Goal: Task Accomplishment & Management: Manage account settings

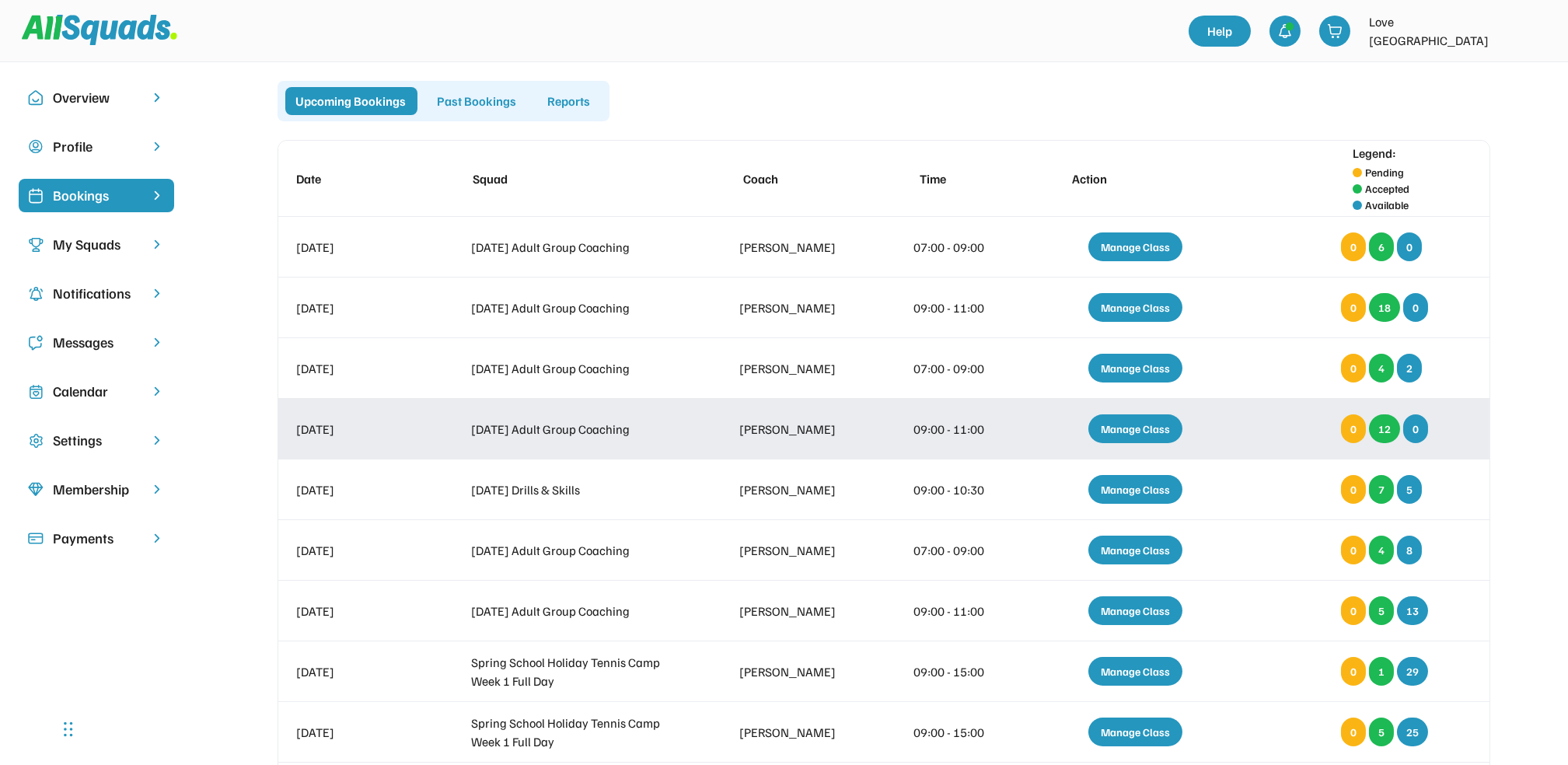
scroll to position [207, 0]
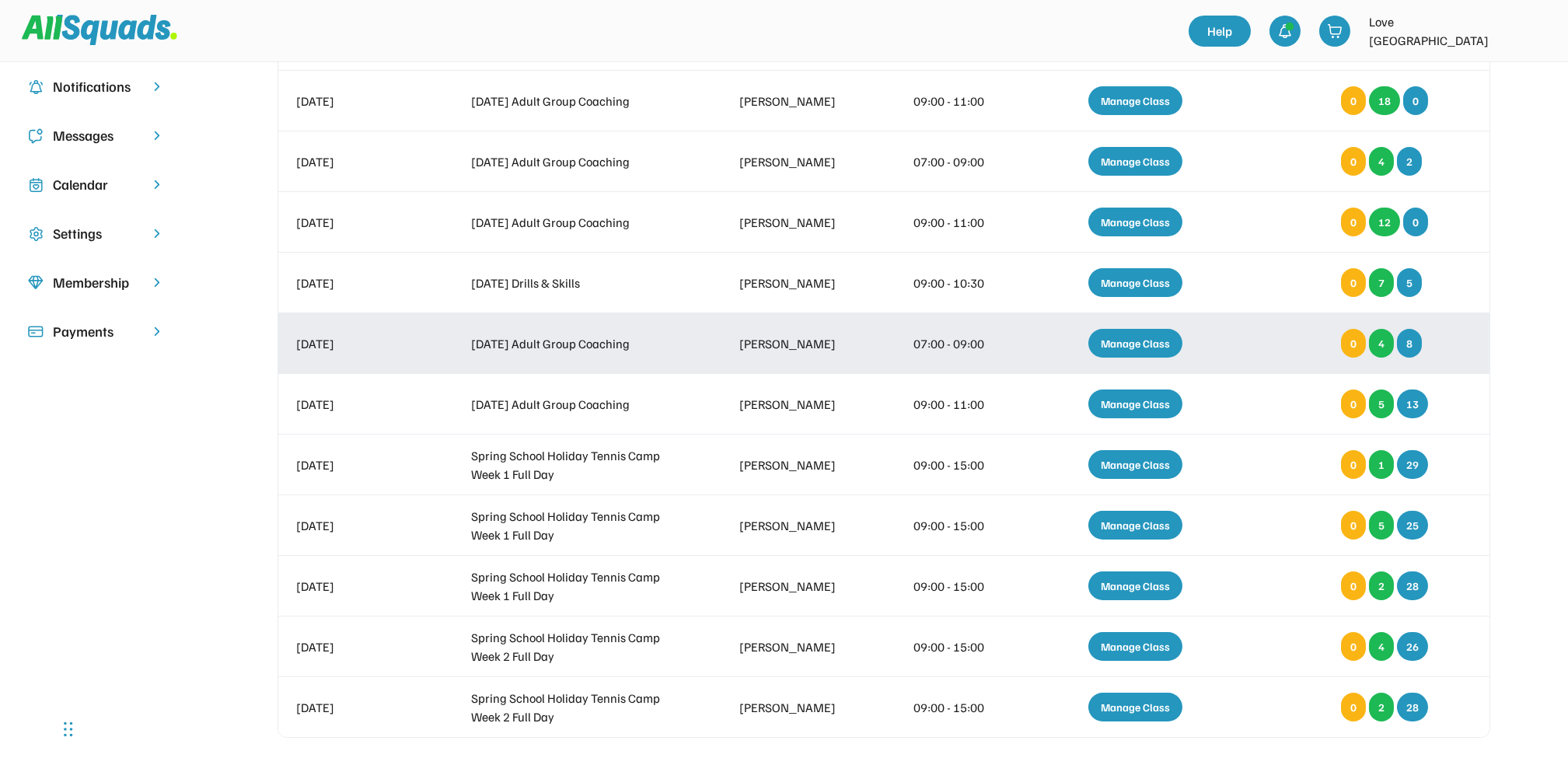
click at [1129, 341] on div "Manage Class" at bounding box center [1135, 343] width 94 height 29
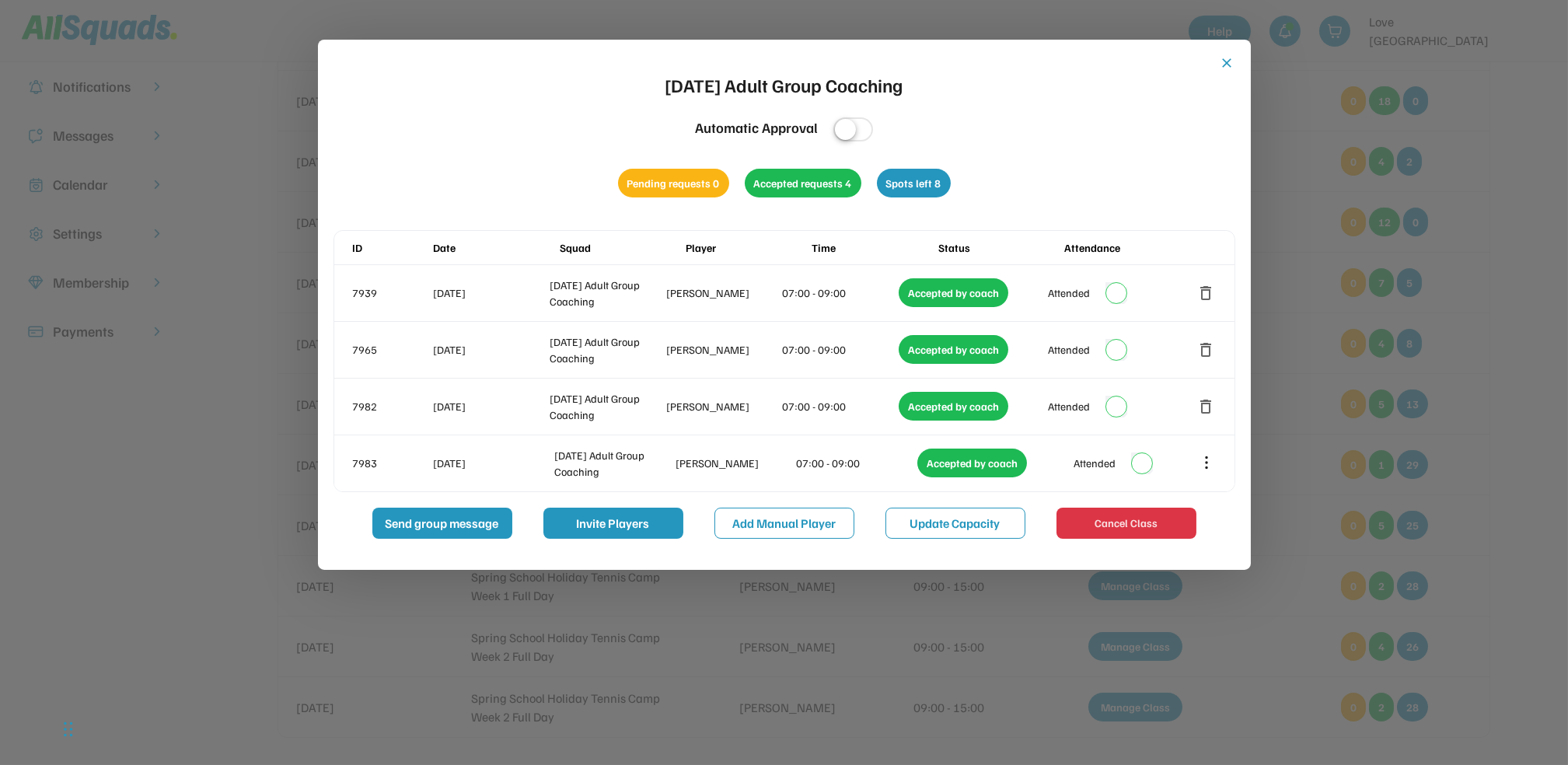
click at [1223, 64] on button "close" at bounding box center [1227, 63] width 15 height 15
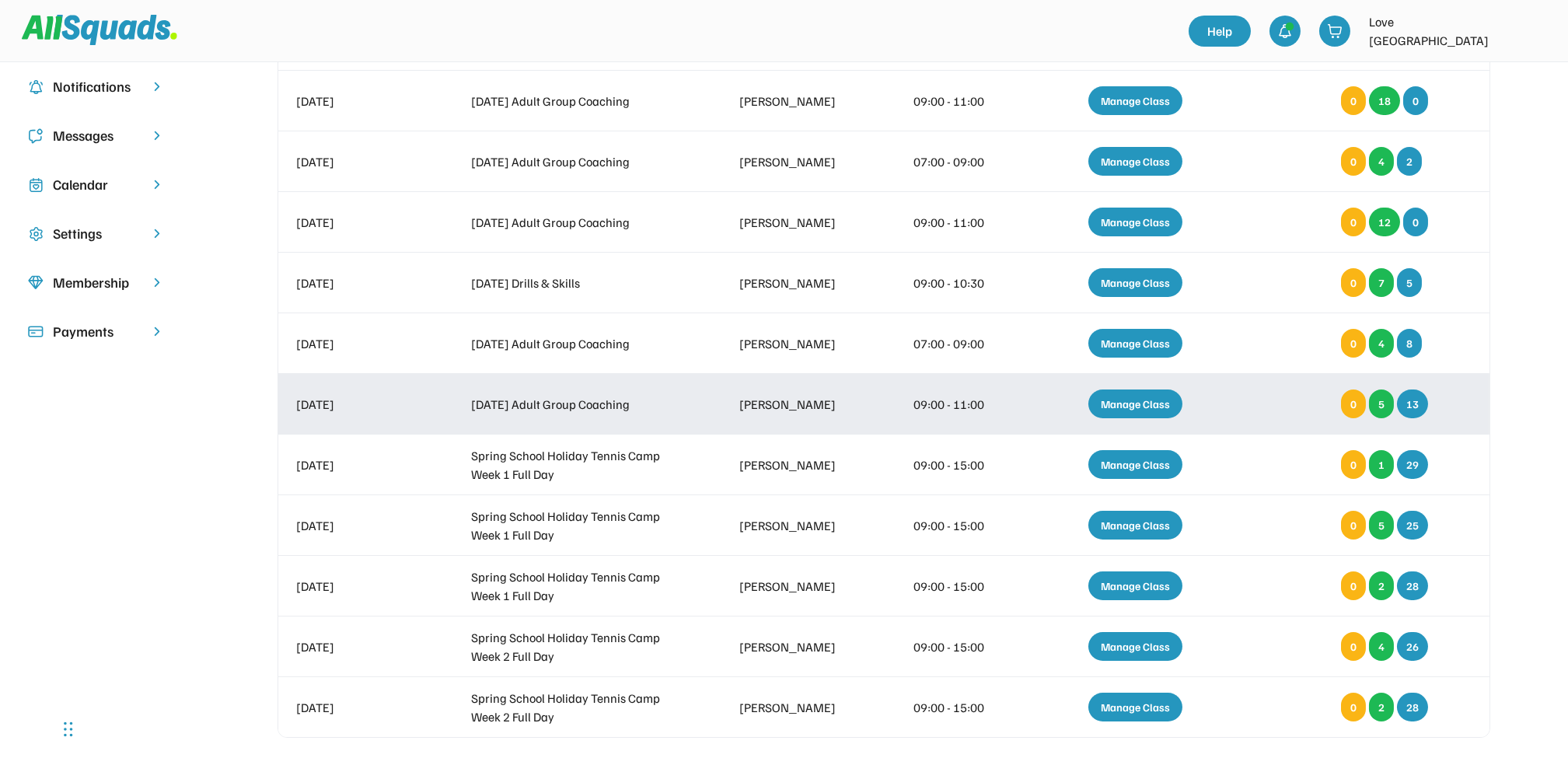
click at [1141, 396] on div "Manage Class" at bounding box center [1135, 404] width 94 height 29
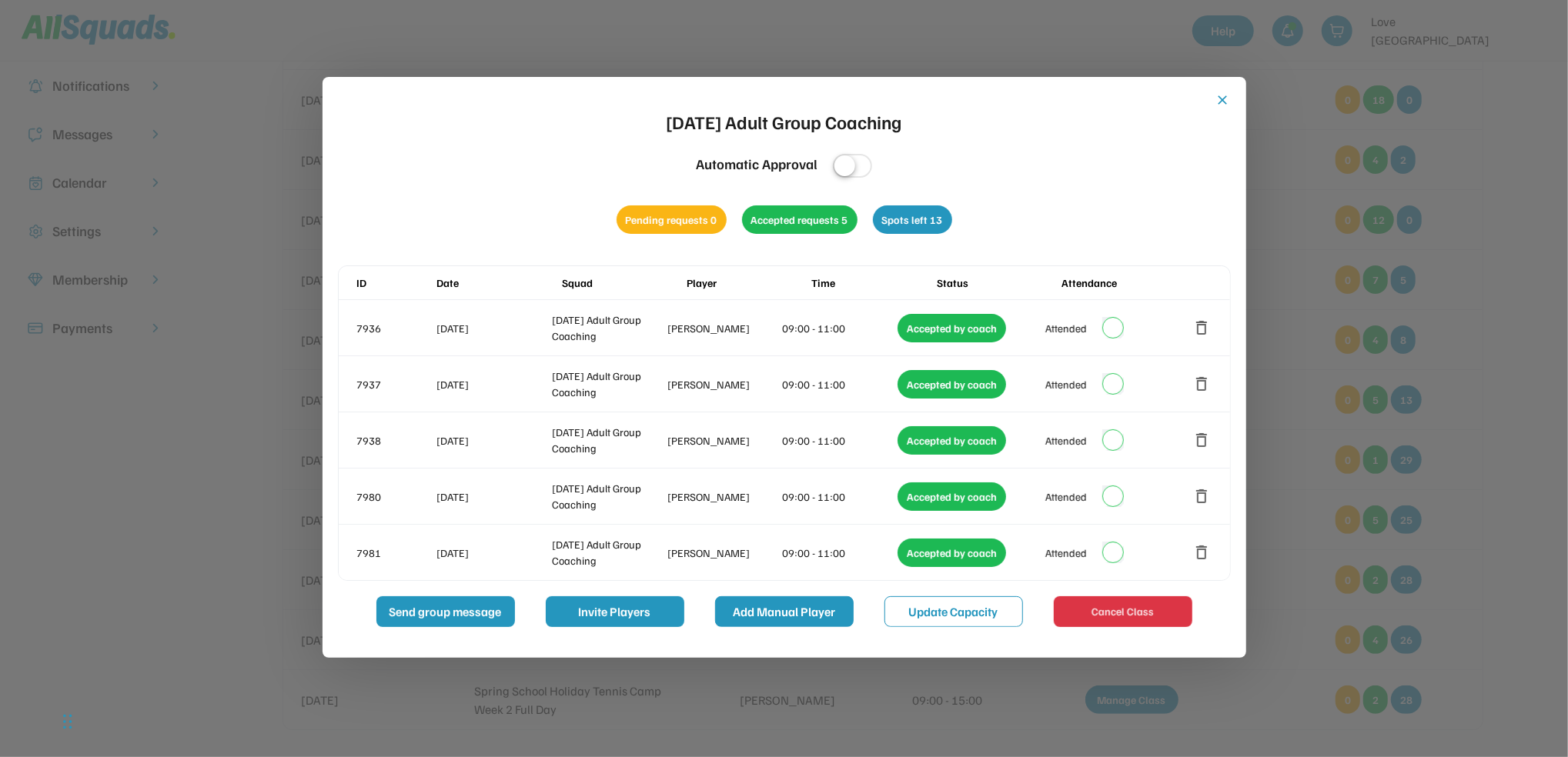
click at [747, 607] on button "Add Manual Player" at bounding box center [784, 612] width 139 height 30
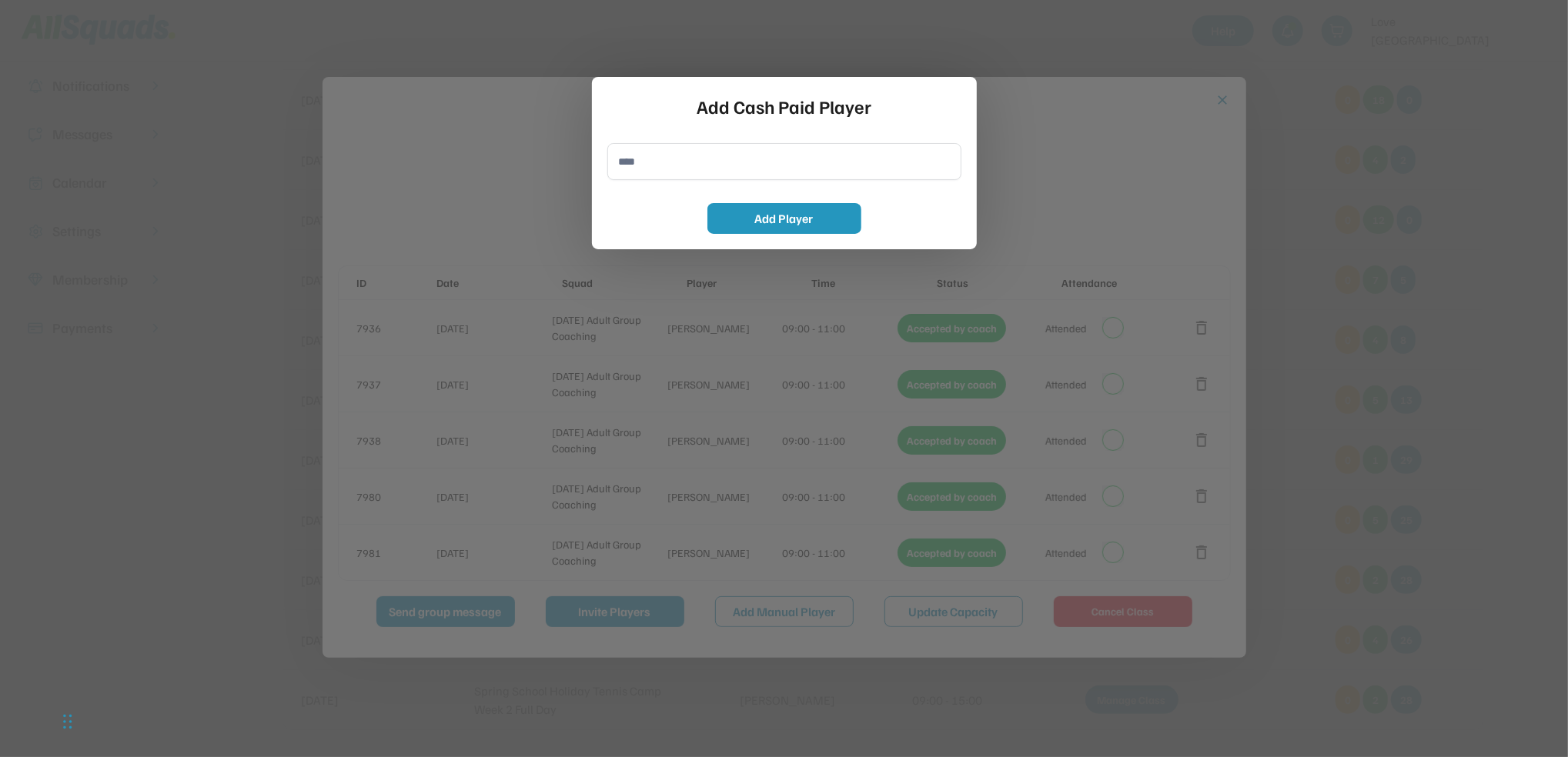
click at [631, 162] on input "input" at bounding box center [784, 161] width 354 height 37
type input "**********"
click at [795, 212] on button "Add Player" at bounding box center [784, 218] width 154 height 30
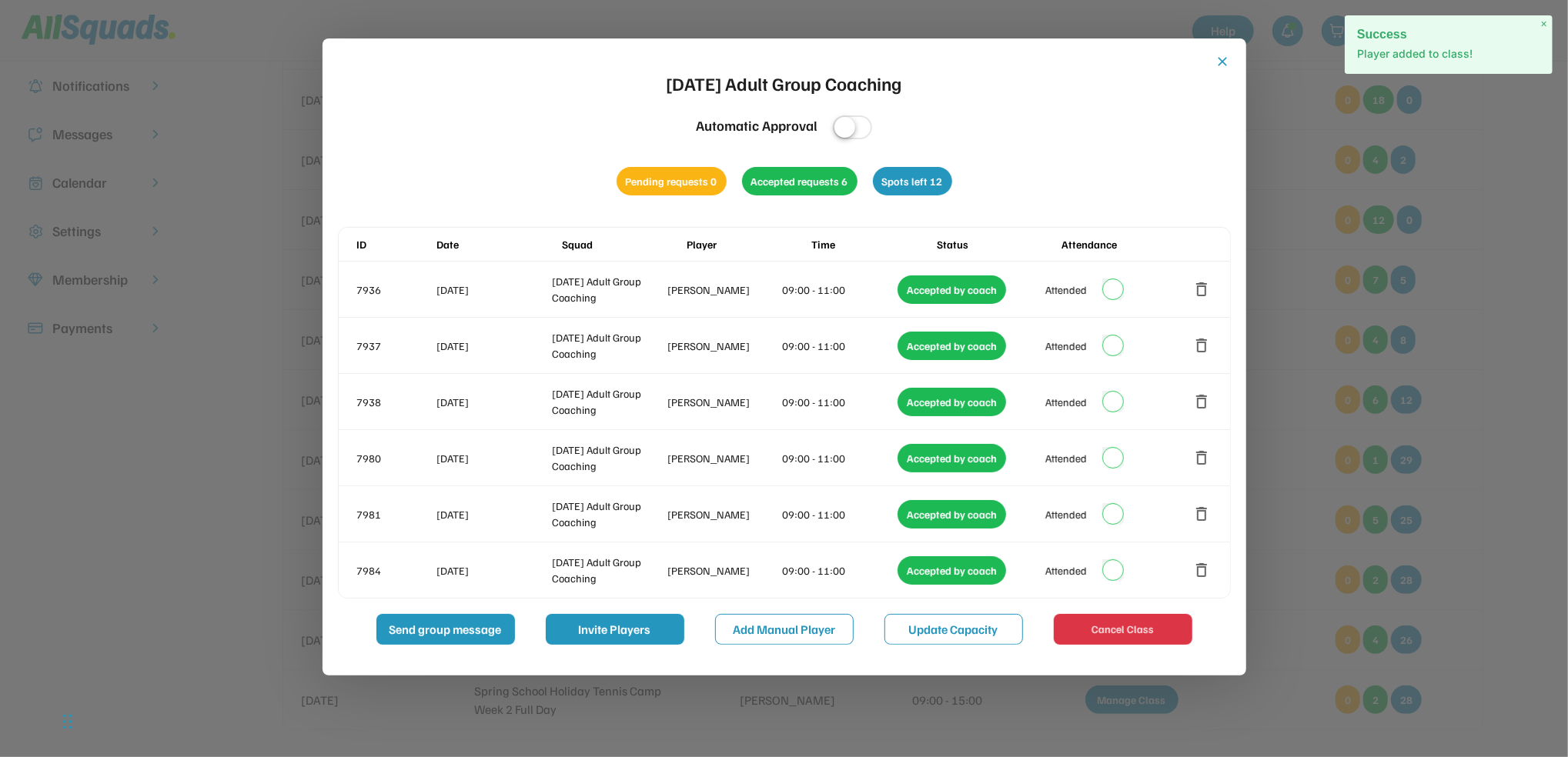
click at [1221, 54] on button "close" at bounding box center [1223, 62] width 15 height 15
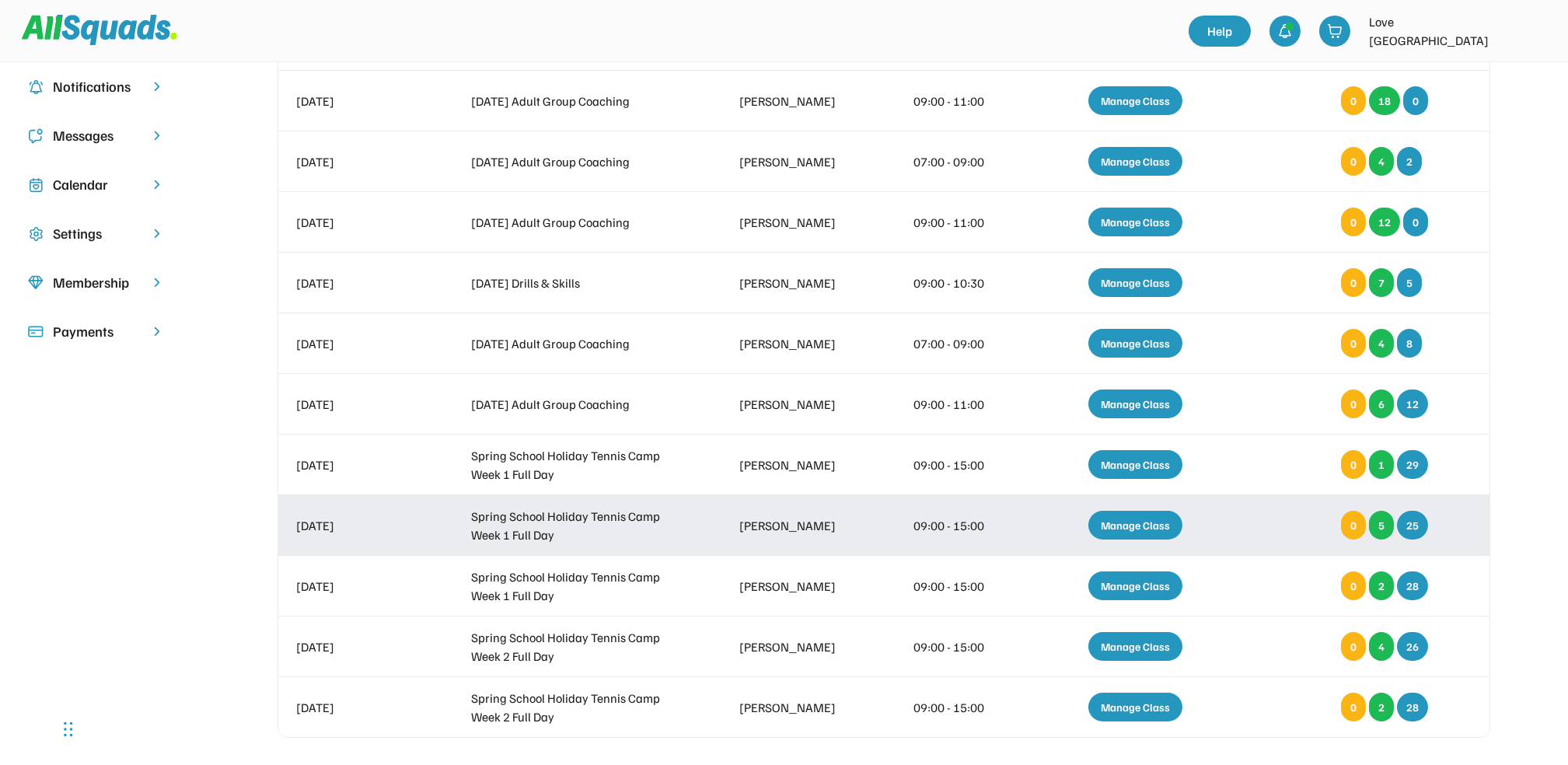
click at [1122, 518] on div "Manage Class" at bounding box center [1135, 525] width 94 height 29
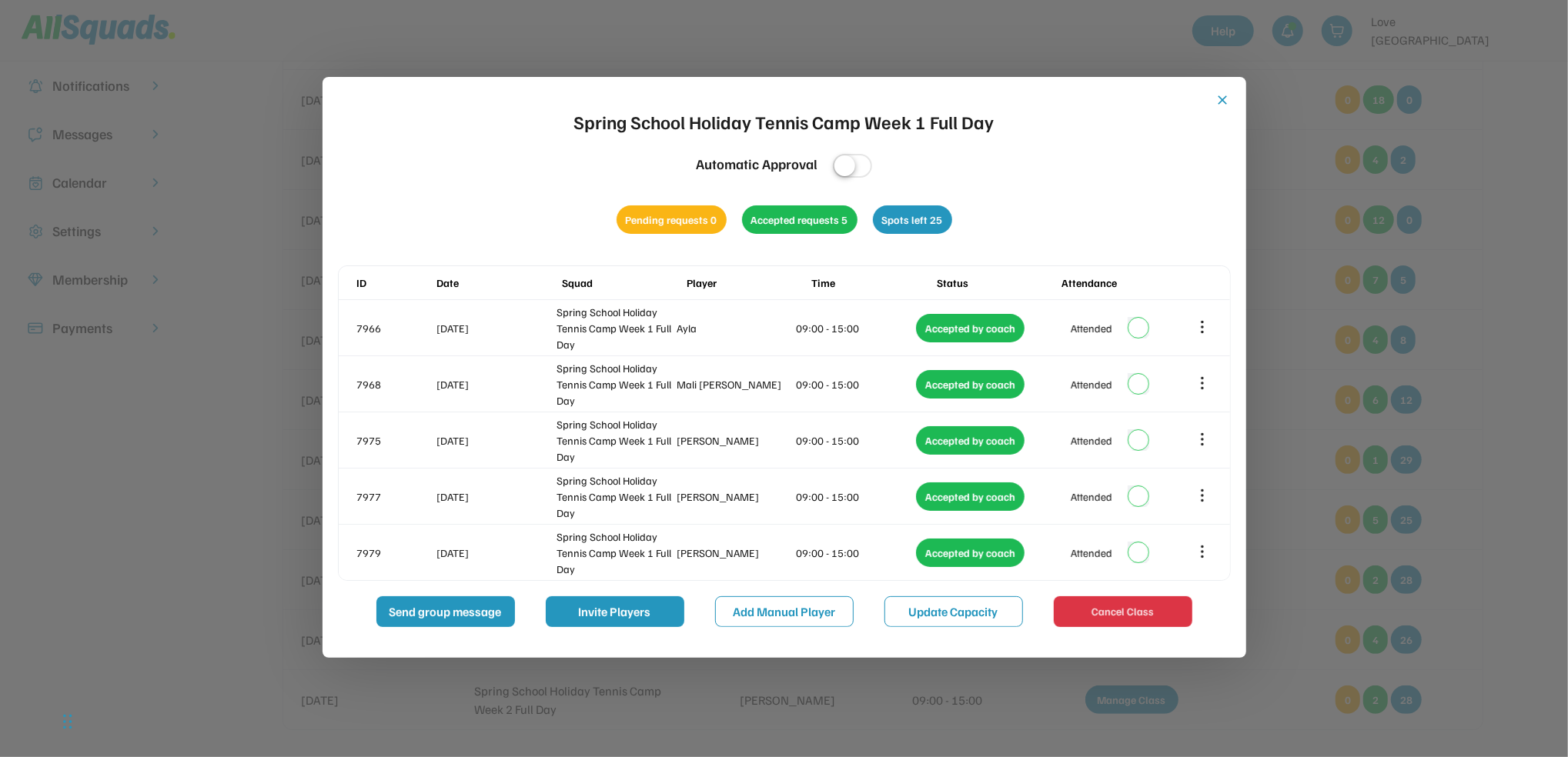
click at [1221, 95] on button "close" at bounding box center [1223, 100] width 15 height 15
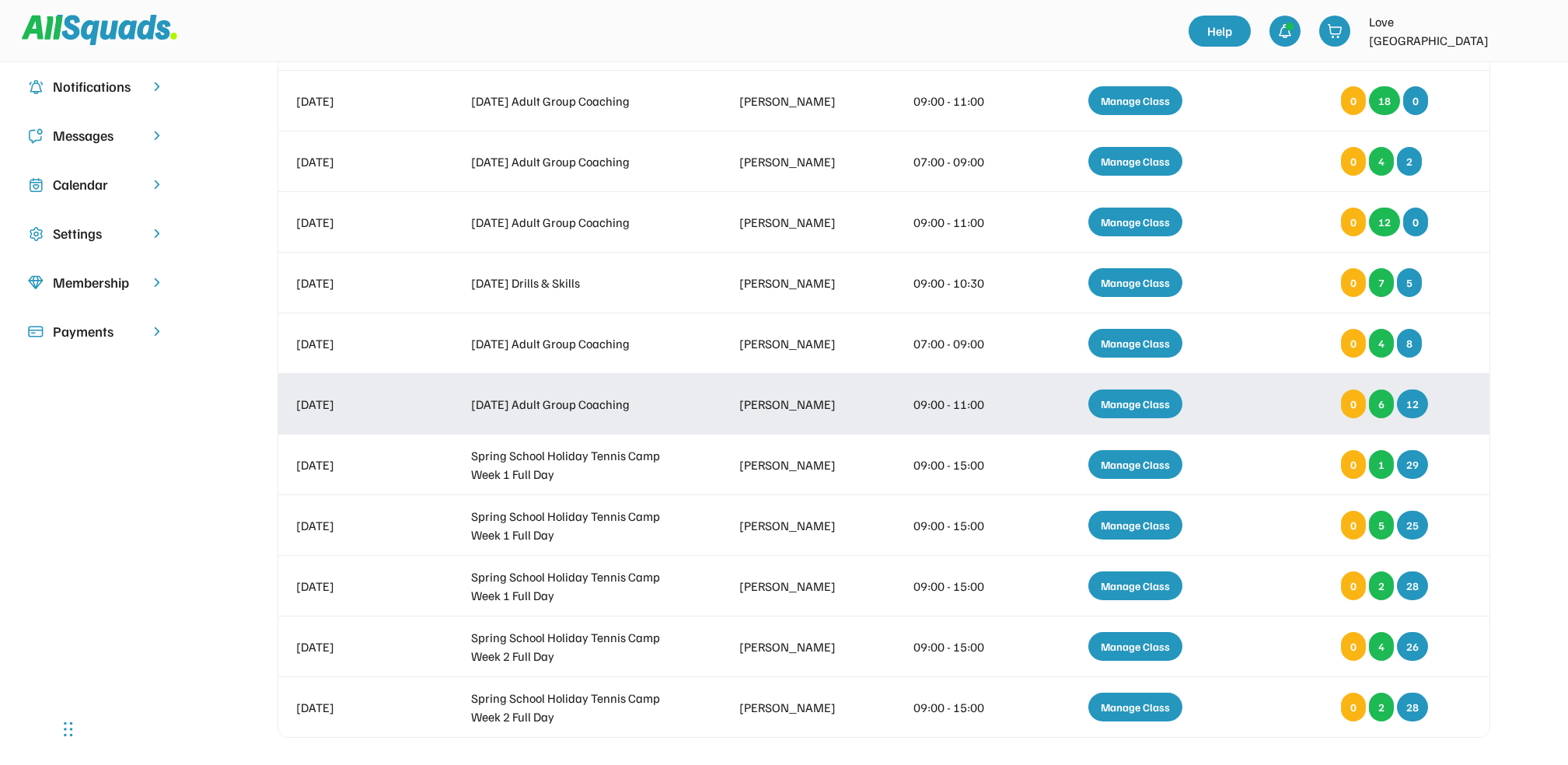
click at [1138, 396] on div "Manage Class" at bounding box center [1135, 404] width 94 height 29
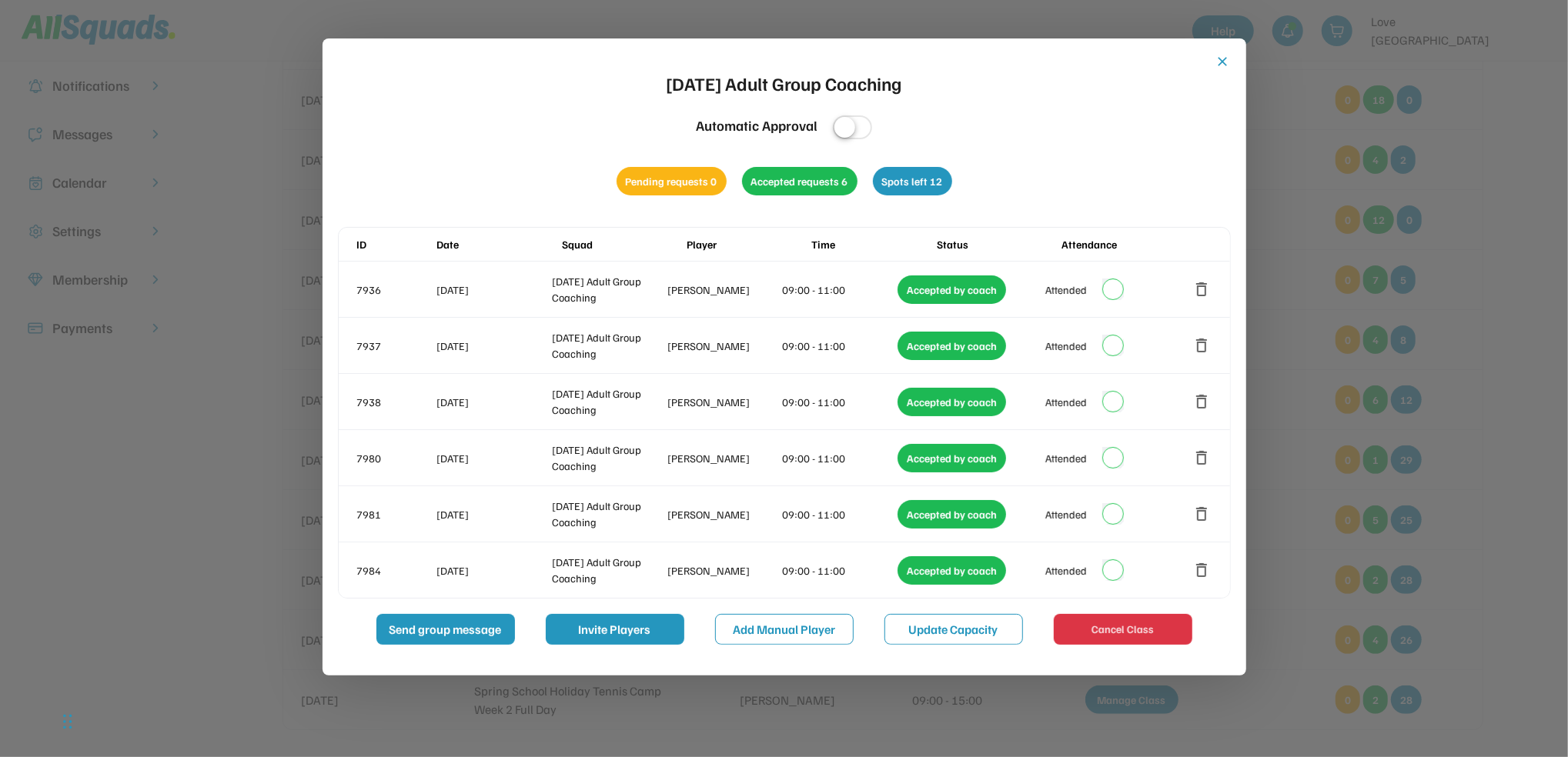
click at [1222, 54] on button "close" at bounding box center [1223, 62] width 15 height 15
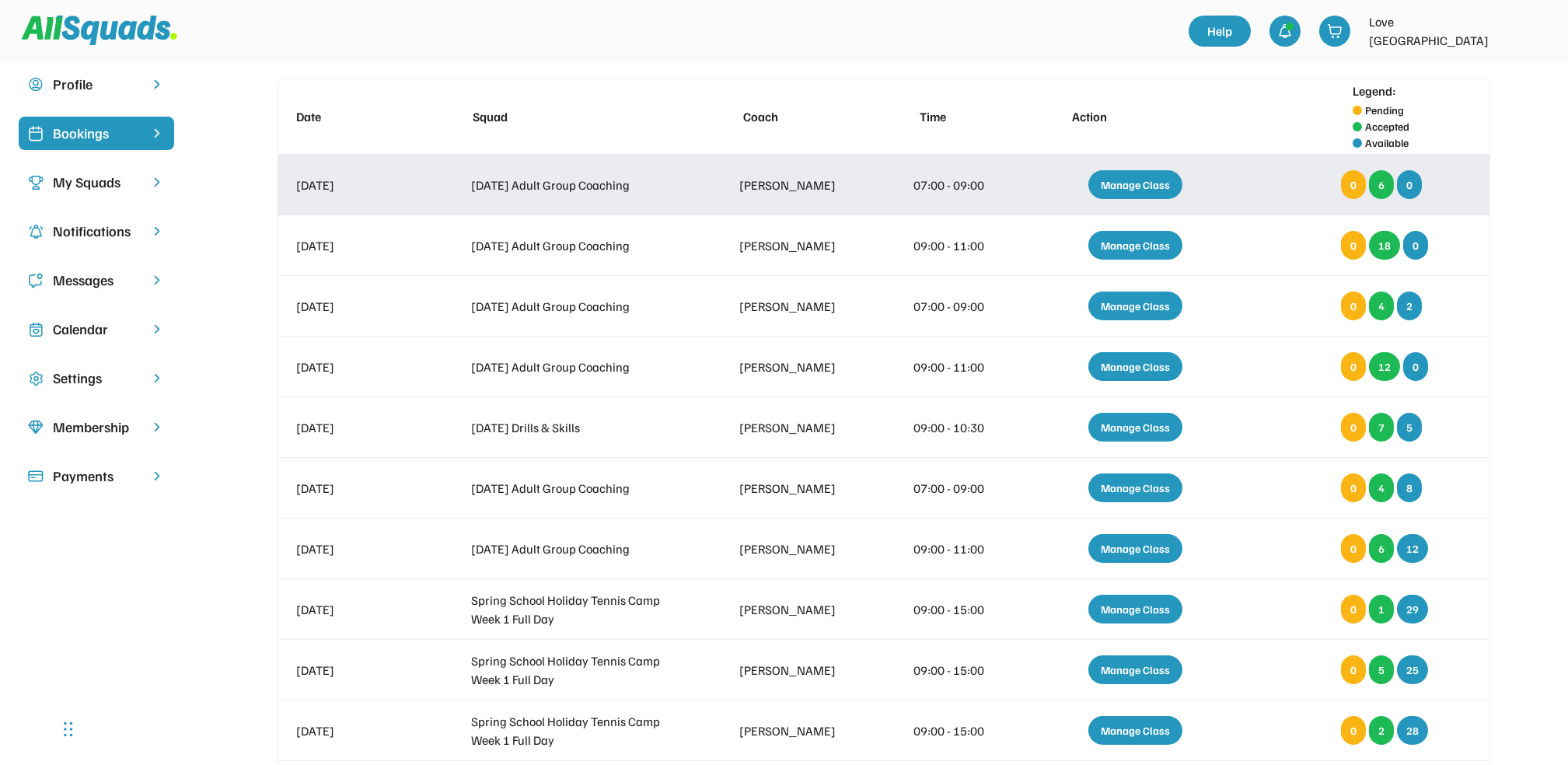
scroll to position [0, 0]
